Goal: Task Accomplishment & Management: Manage account settings

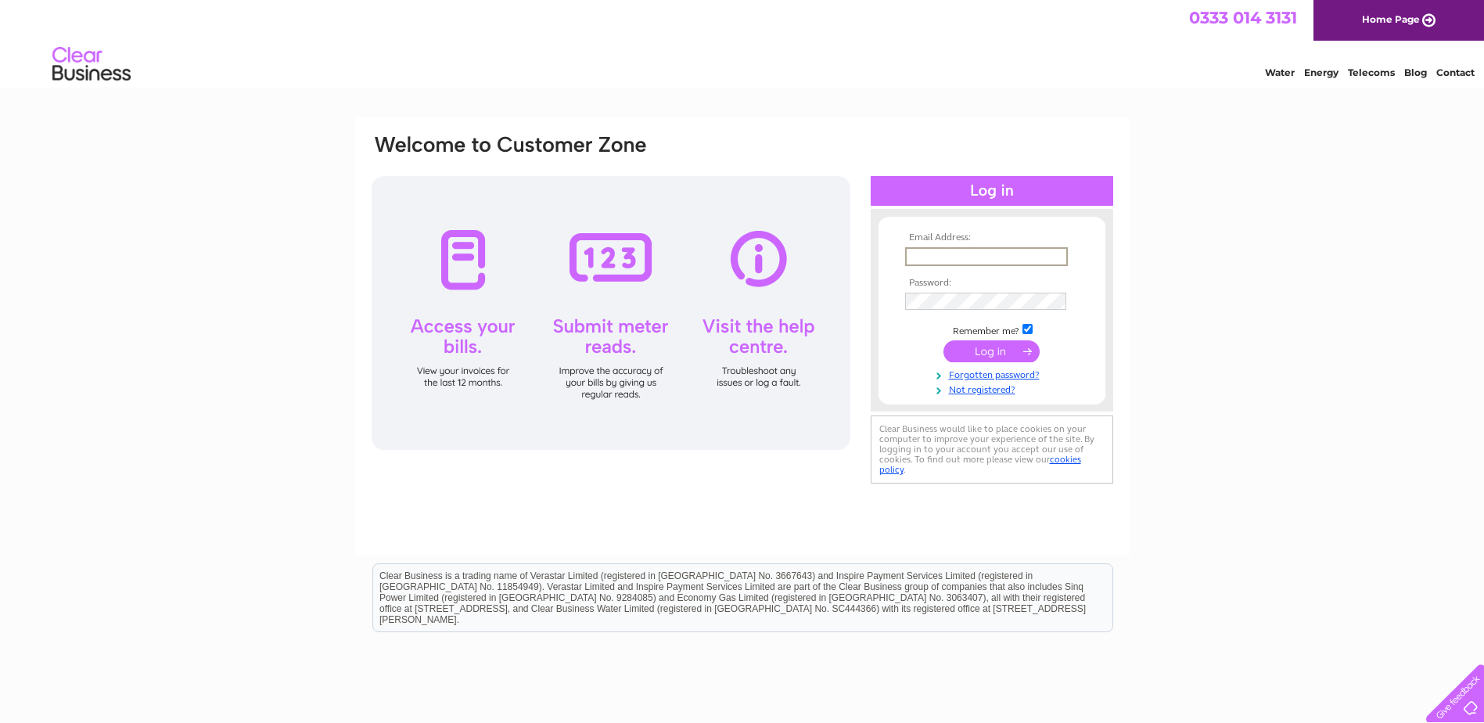
click at [976, 254] on input "text" at bounding box center [986, 256] width 163 height 19
type input "[EMAIL_ADDRESS][DOMAIN_NAME]"
click at [976, 350] on input "submit" at bounding box center [991, 350] width 96 height 22
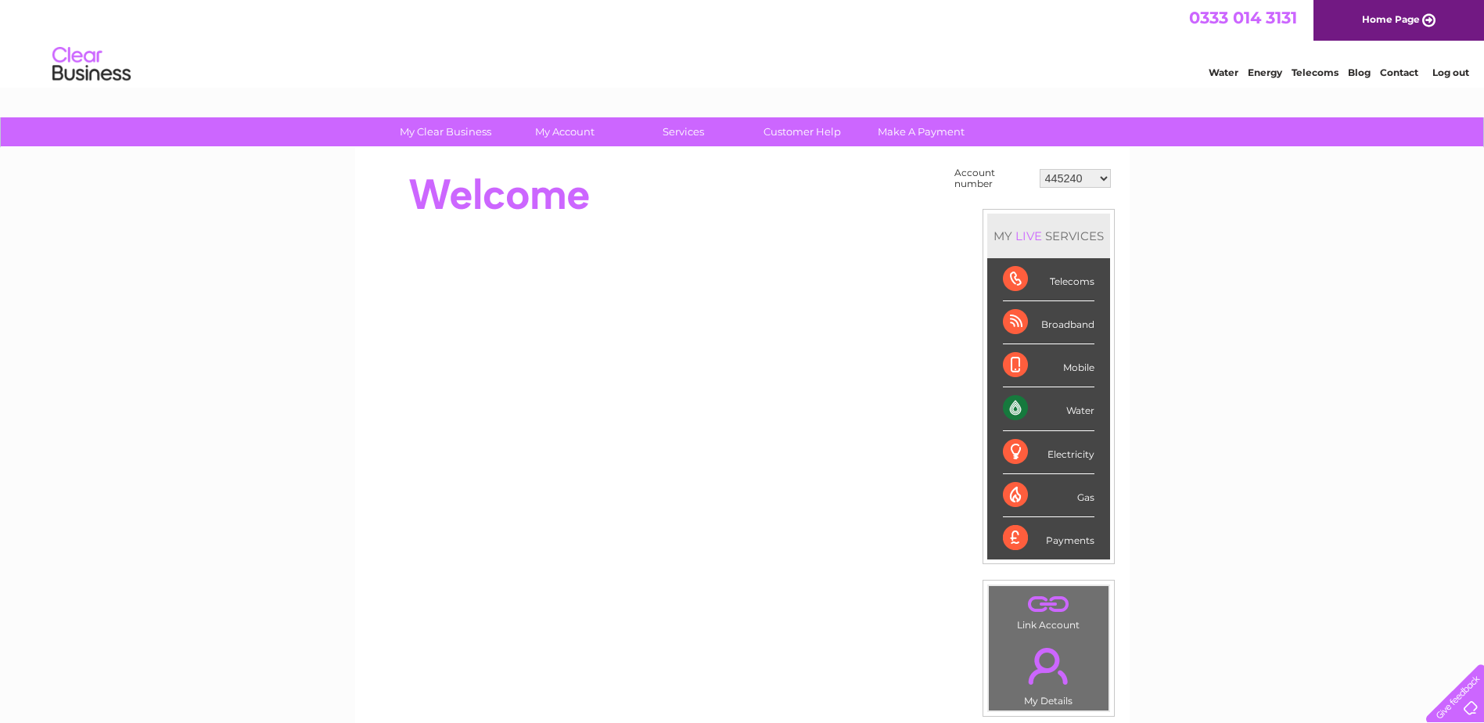
click at [1103, 174] on select "445240 952613 1147469 30312218" at bounding box center [1075, 178] width 71 height 19
select select "30312218"
click at [1040, 169] on select "445240 952613 1147469 30312218" at bounding box center [1075, 178] width 71 height 19
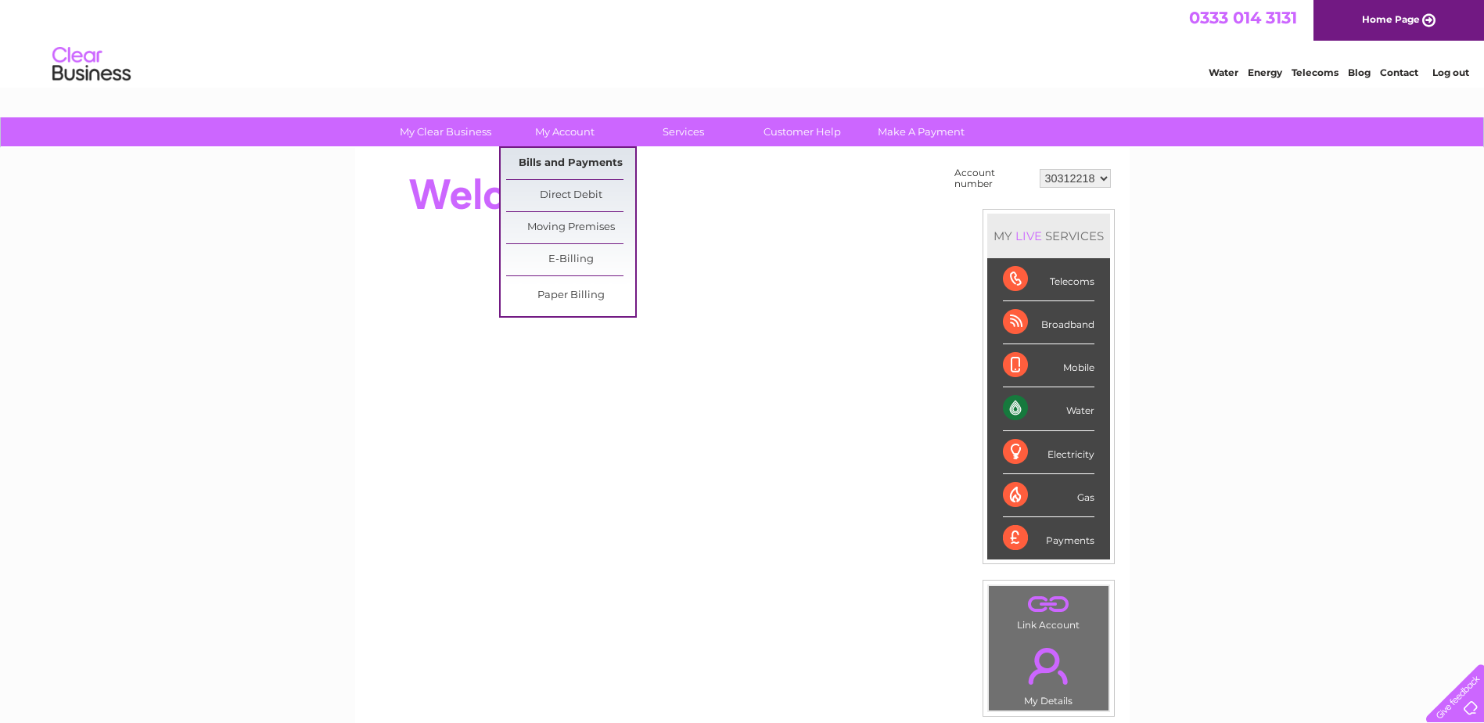
click at [584, 164] on link "Bills and Payments" at bounding box center [570, 163] width 129 height 31
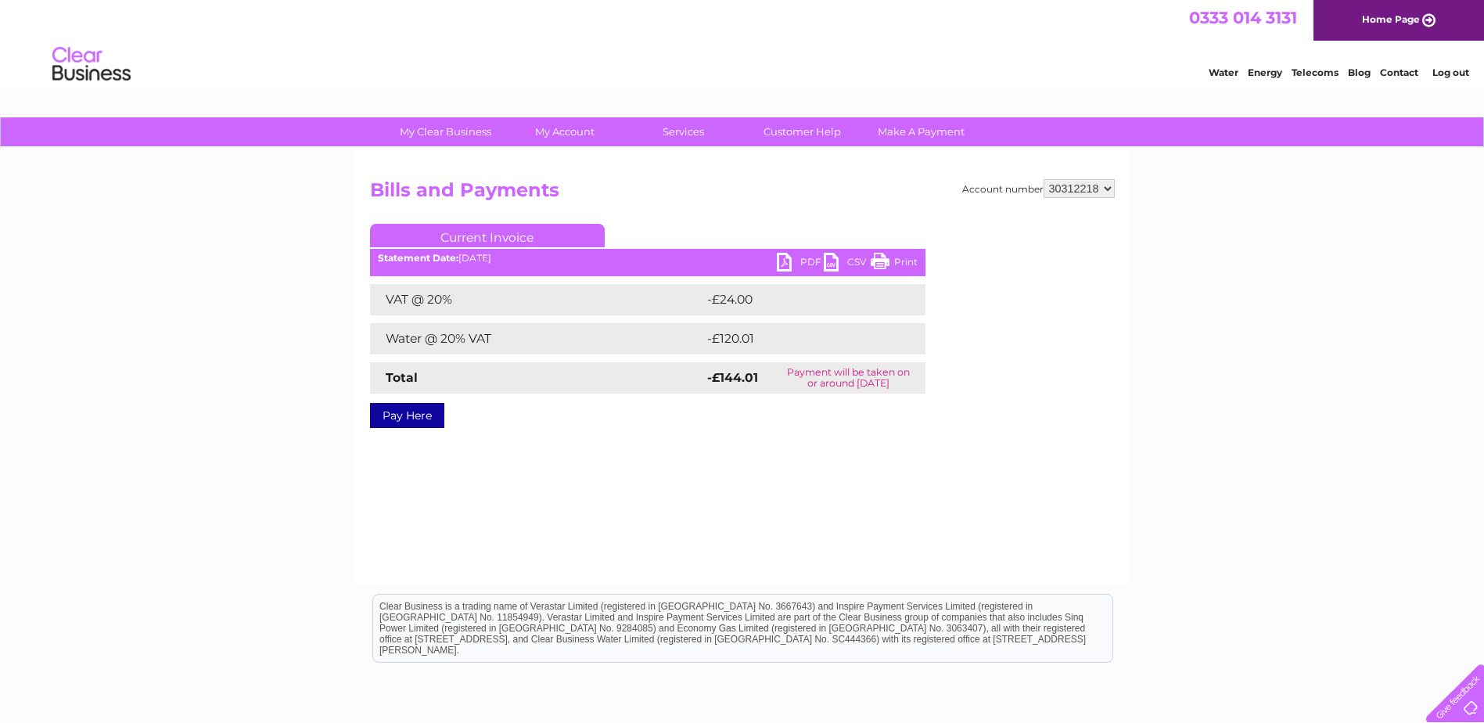
click at [799, 259] on link "PDF" at bounding box center [800, 264] width 47 height 23
